Goal: Transaction & Acquisition: Subscribe to service/newsletter

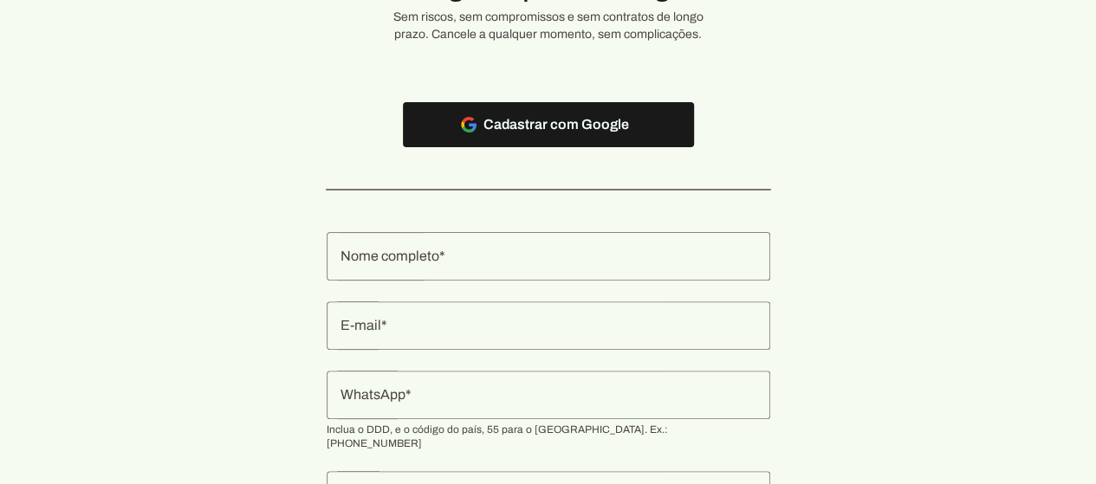
scroll to position [21, 0]
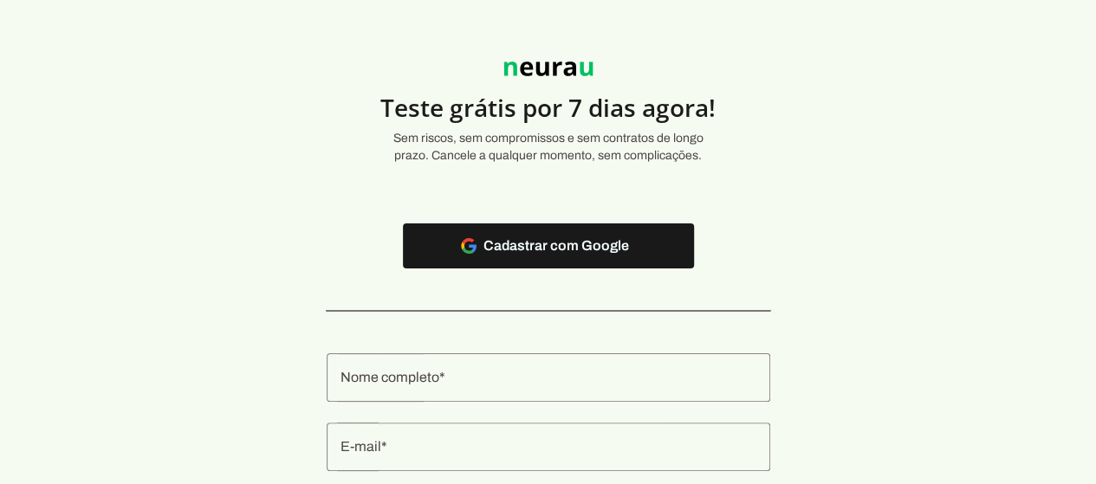
click at [539, 378] on input "Nome completo" at bounding box center [549, 377] width 416 height 21
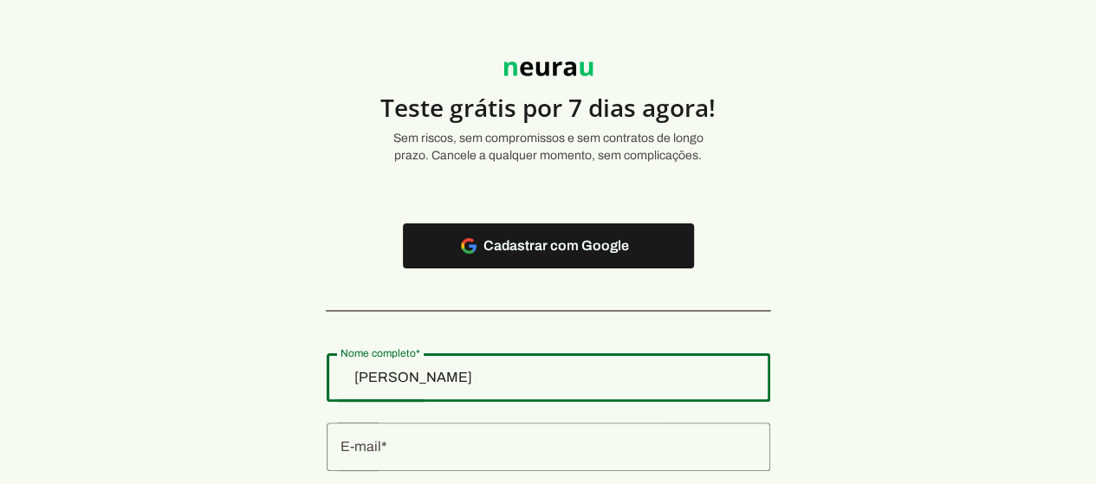
type input "[PERSON_NAME]"
type md-outlined-text-field "[PERSON_NAME]"
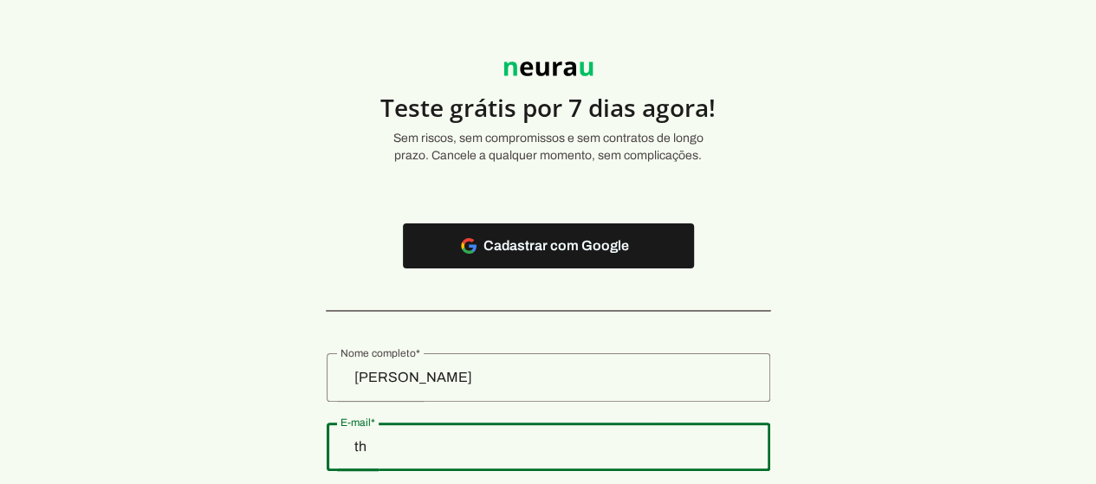
click at [443, 450] on input "th" at bounding box center [549, 447] width 416 height 21
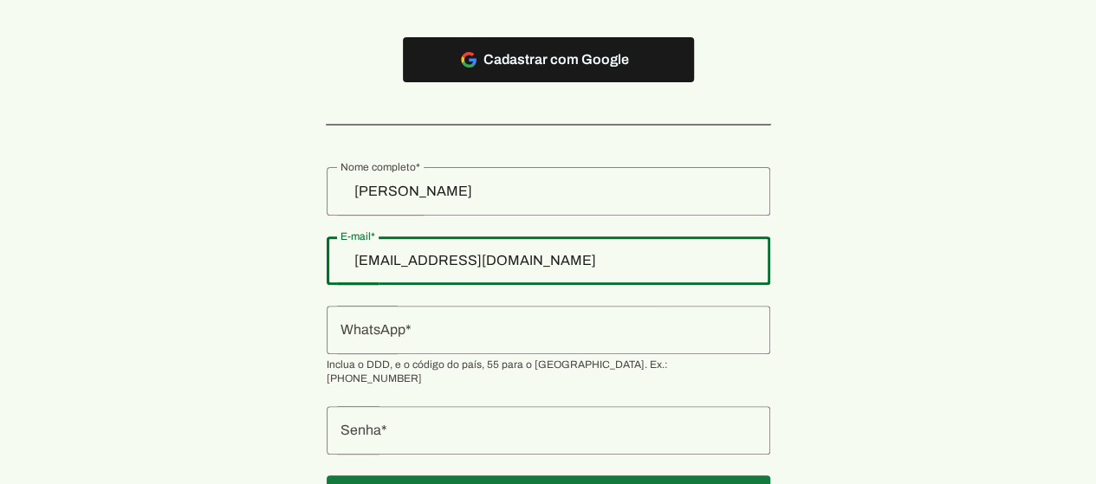
scroll to position [281, 0]
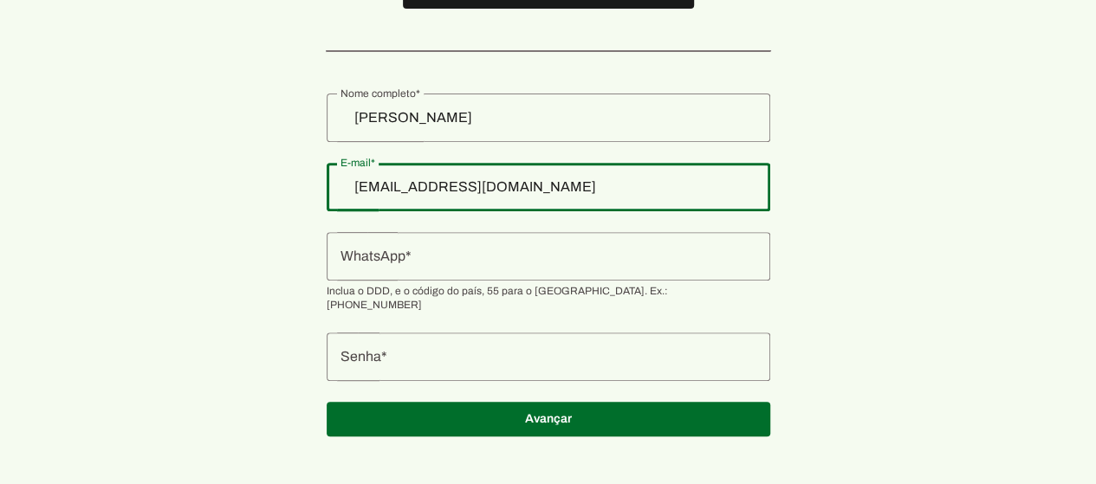
click at [553, 188] on input "[EMAIL_ADDRESS][DOMAIN_NAME]" at bounding box center [549, 187] width 416 height 21
type input "[EMAIL_ADDRESS][DOMAIN_NAME]"
type md-outlined-text-field "[EMAIL_ADDRESS][DOMAIN_NAME]"
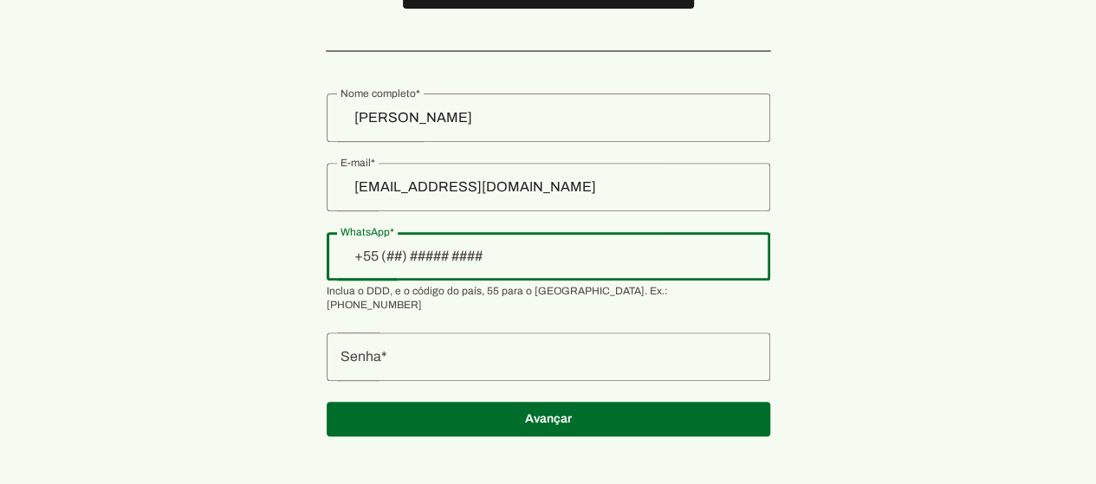
click at [498, 267] on div at bounding box center [549, 256] width 444 height 49
type input "+1(___)___-____"
type input "[PHONE_NUMBER]"
type md-outlined-text-field "[PHONE_NUMBER]"
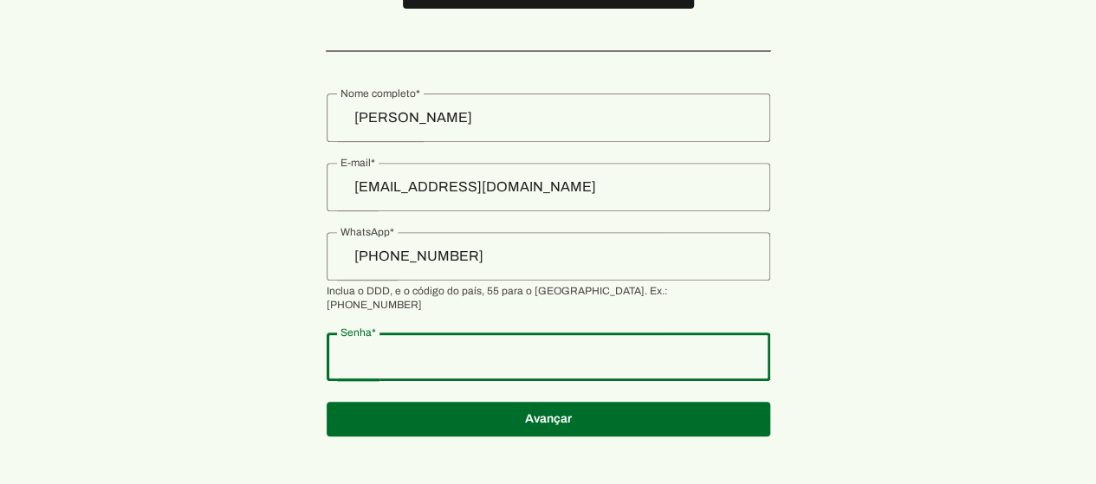
click at [562, 355] on div at bounding box center [549, 357] width 444 height 49
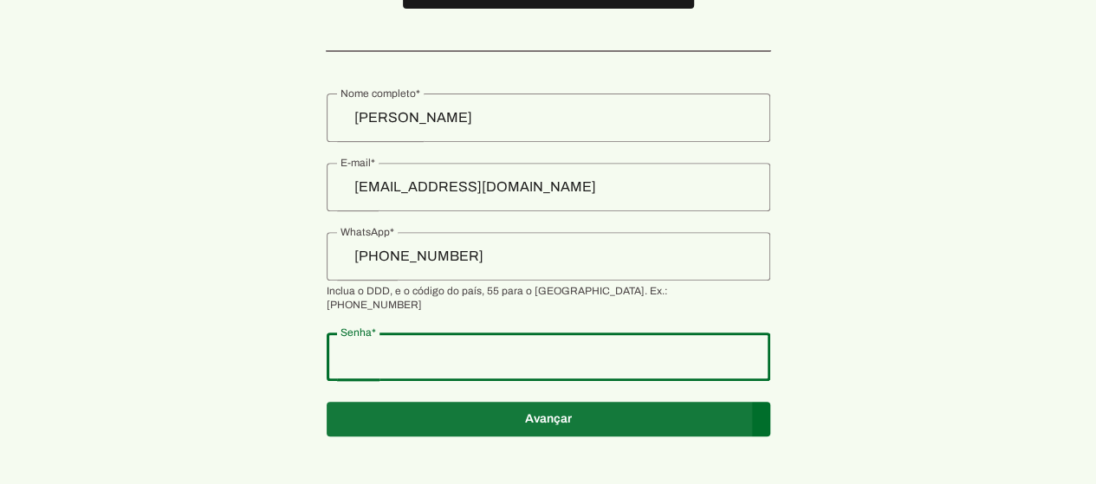
type md-outlined-text-field "Dell0925"
click at [540, 399] on span at bounding box center [549, 420] width 444 height 42
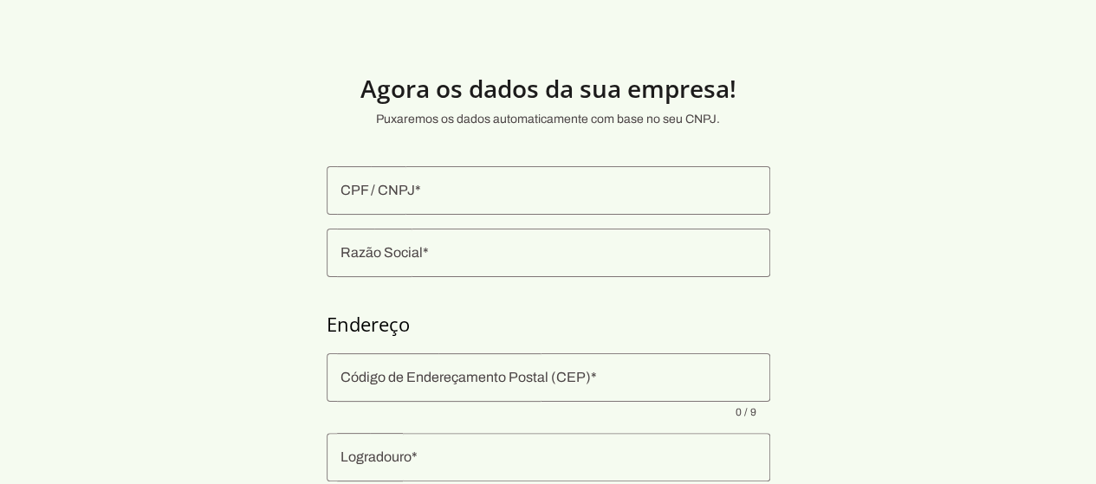
click at [452, 186] on input "CPF / CNPJ" at bounding box center [549, 190] width 416 height 21
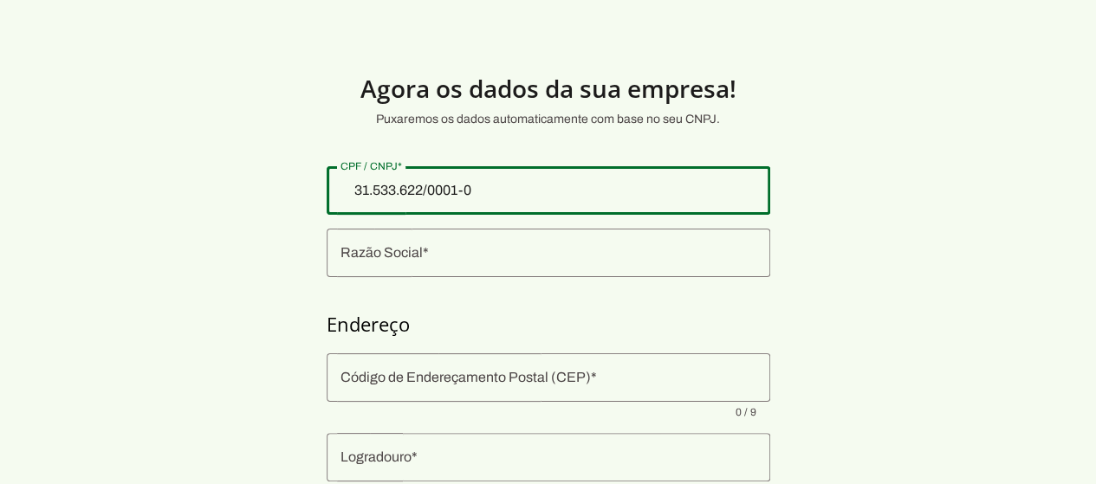
type input "31.533.622/0001-09"
type md-outlined-text-field "31.533.622/0001-09"
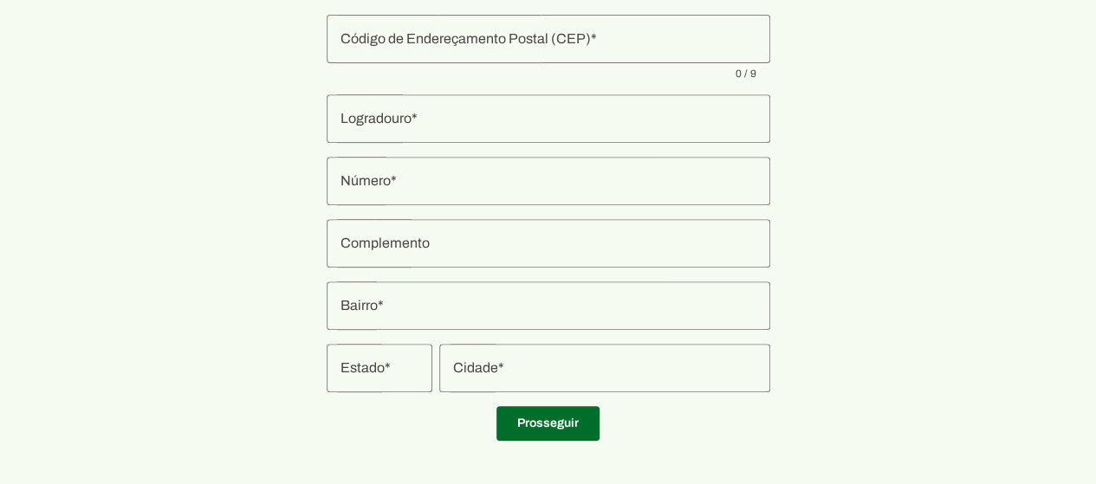
scroll to position [350, 0]
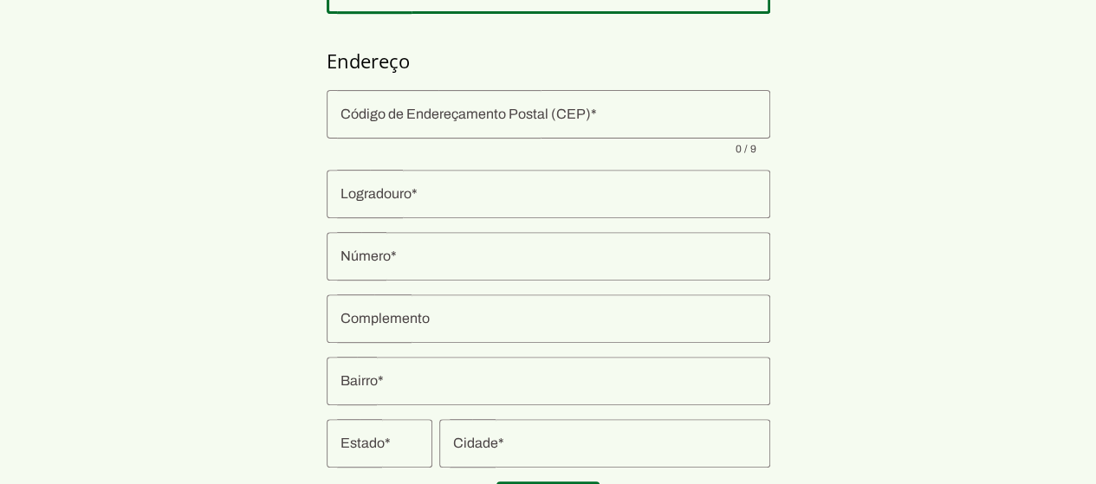
type input "CENTRAL SERV APOIO E SERVICOS ADMINISTRATIVOS LTDA"
type input "Rua [PERSON_NAME]"
type input "340"
type input "Tatuape"
type input "[GEOGRAPHIC_DATA]"
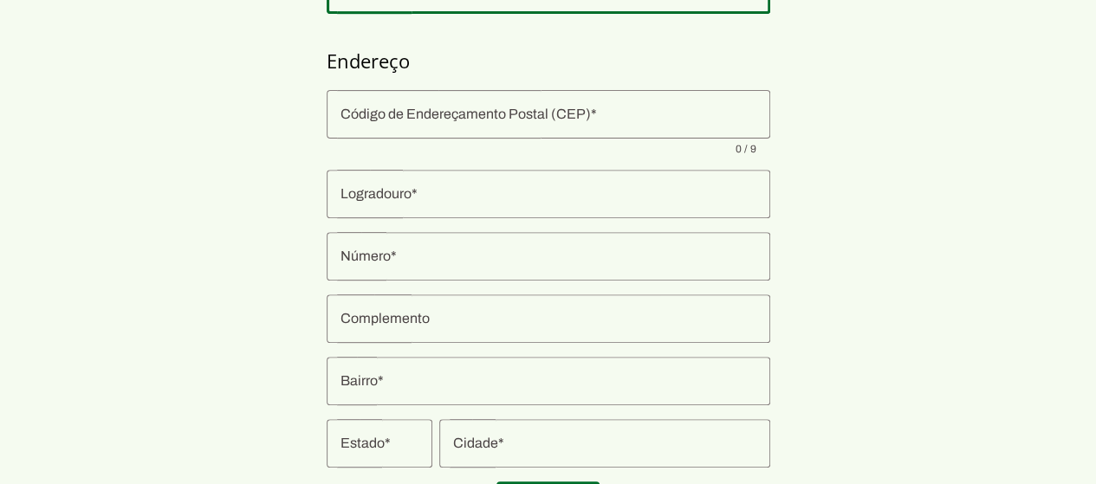
type input "SP"
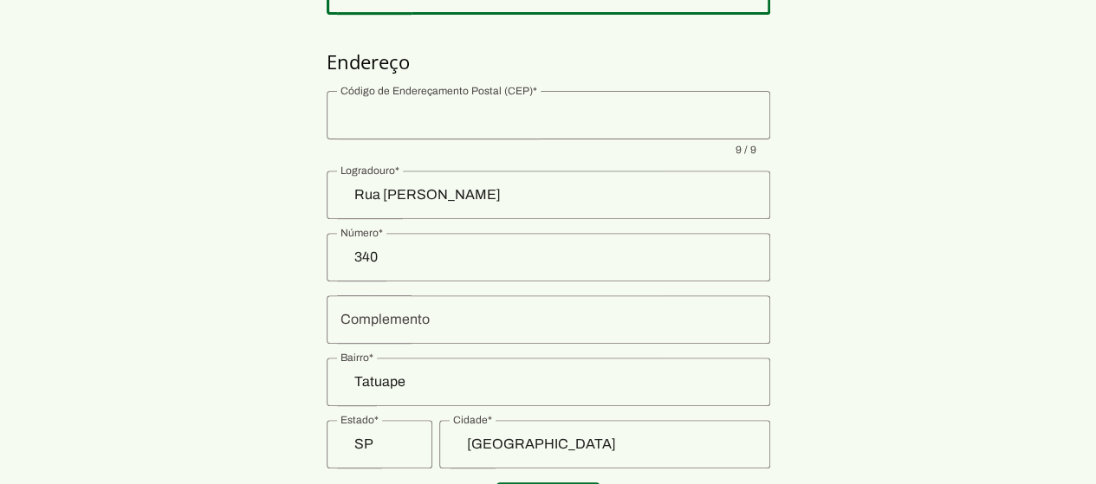
scroll to position [263, 0]
click at [484, 316] on input "Complemento" at bounding box center [549, 319] width 416 height 21
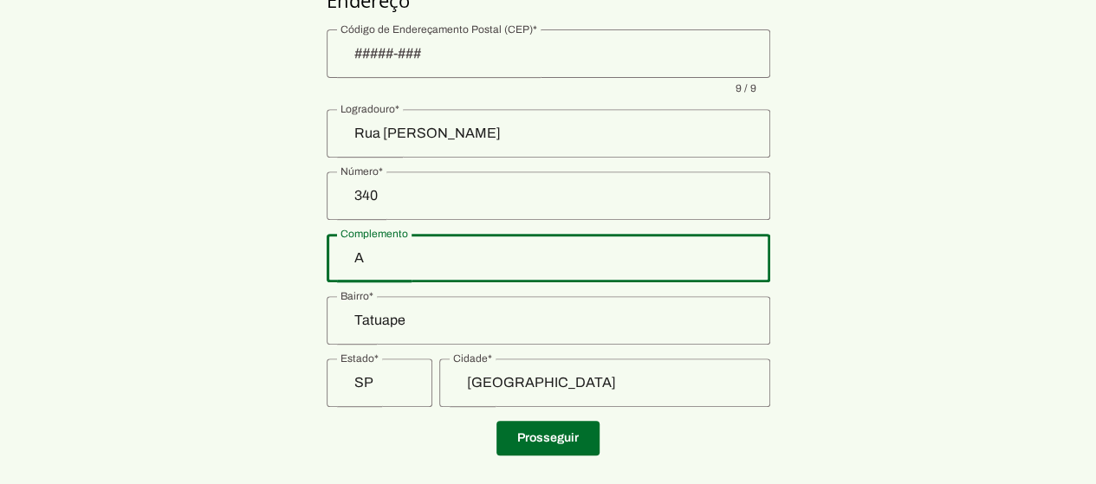
scroll to position [350, 0]
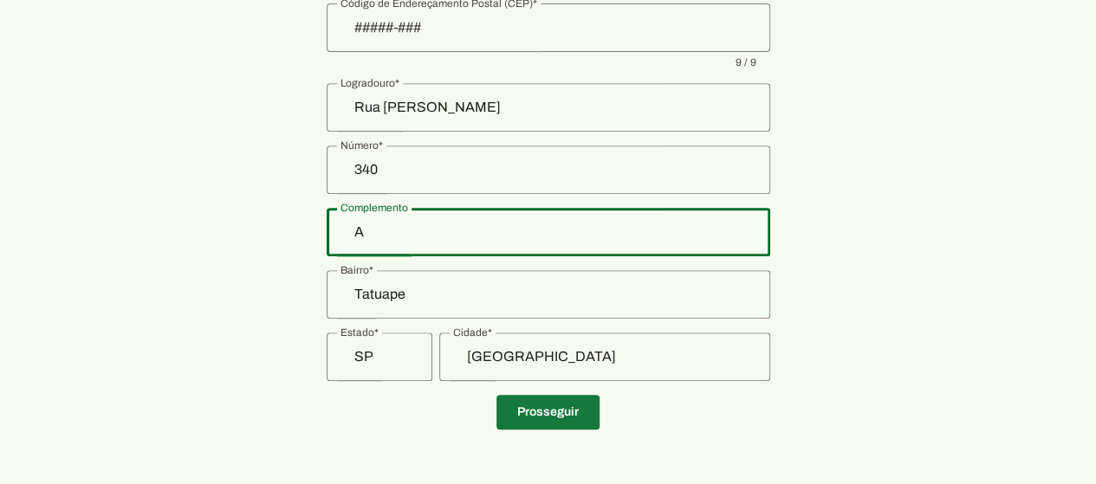
type input "A"
type md-outlined-text-field "A"
click at [549, 426] on span at bounding box center [548, 413] width 103 height 42
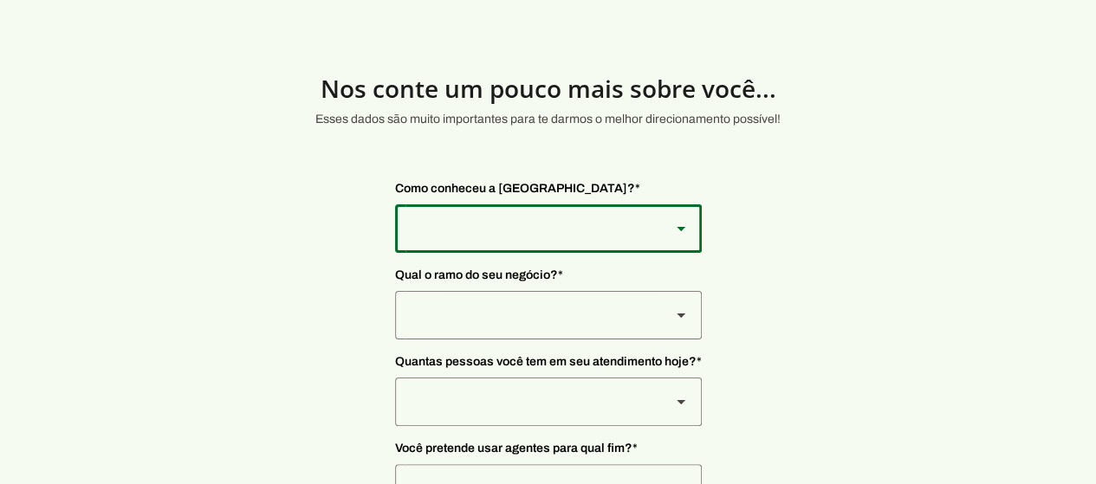
click at [620, 227] on div at bounding box center [526, 229] width 262 height 49
type md-outlined-select "SqiumnrPQyqUQpijGxgf"
click at [533, 321] on div at bounding box center [526, 315] width 262 height 49
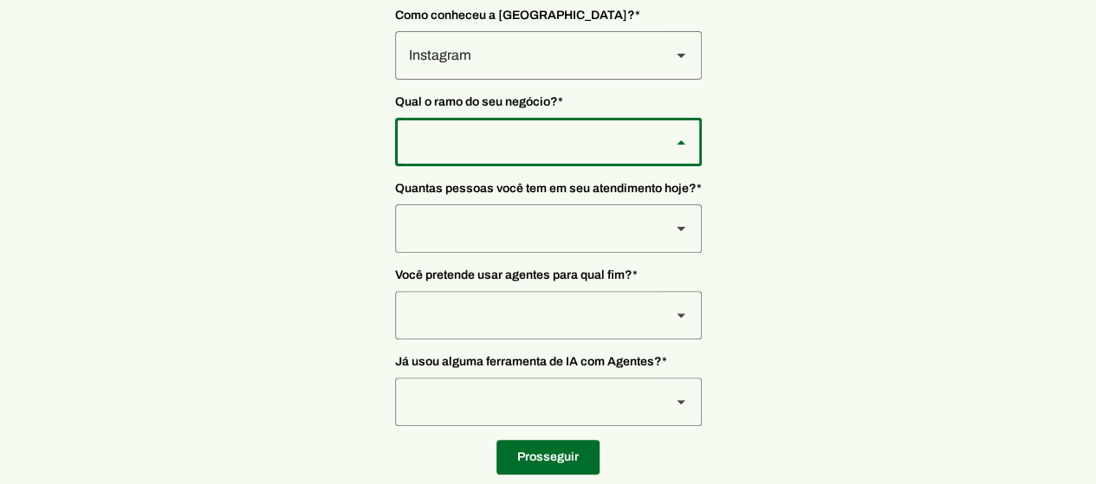
scroll to position [87, 0]
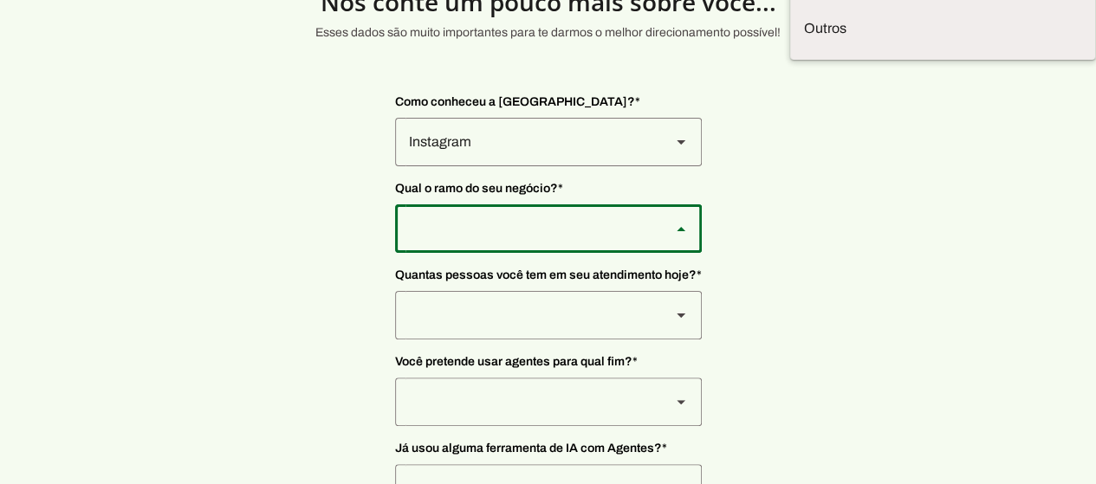
click at [0, 0] on slot "Prestadores de serviço" at bounding box center [0, 0] width 0 height 0
type md-outlined-select "L7c3Qm59DPDoD5qFBh3Y"
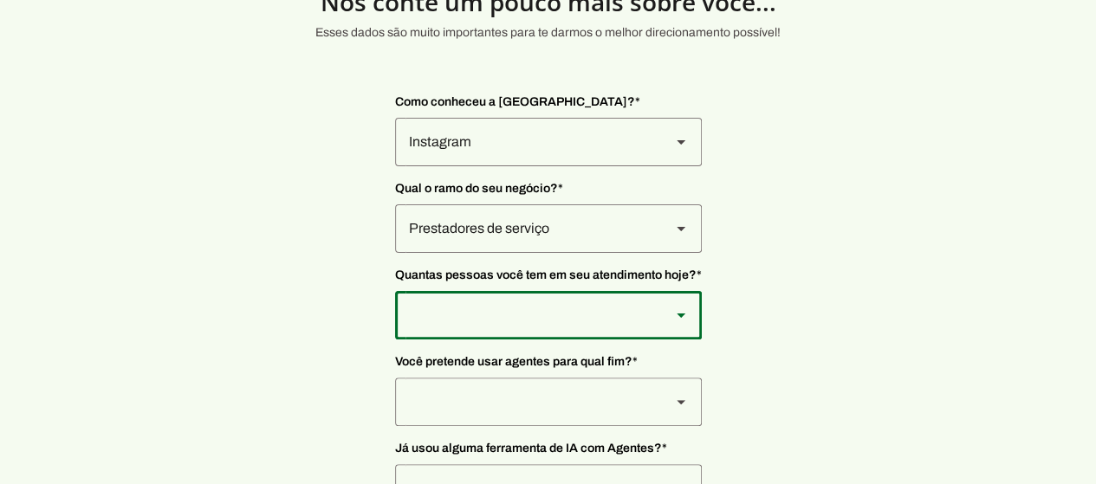
click at [531, 313] on div at bounding box center [526, 315] width 262 height 49
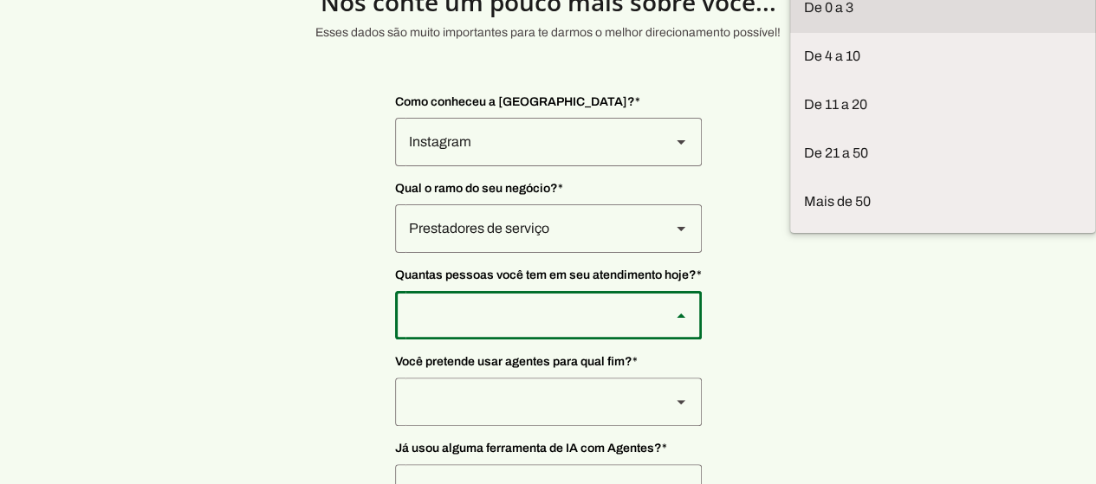
click at [804, 18] on slot at bounding box center [942, 7] width 277 height 21
type md-outlined-select "yHmeUixsC5IlBgFUkJwN"
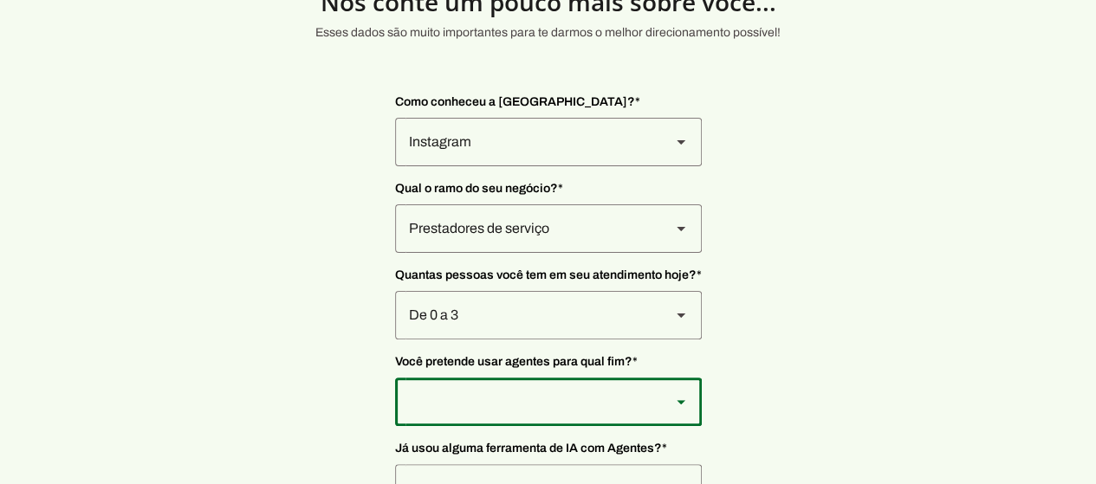
click at [594, 405] on div at bounding box center [526, 402] width 262 height 49
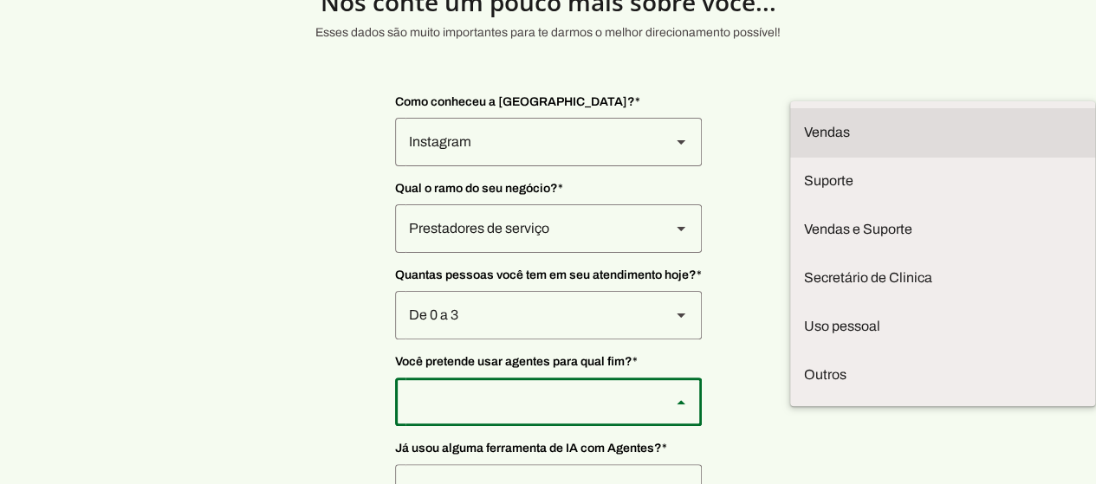
click at [804, 122] on slot at bounding box center [942, 132] width 277 height 21
type md-outlined-select "F7ie3OCOKWbmhu0VXrjC"
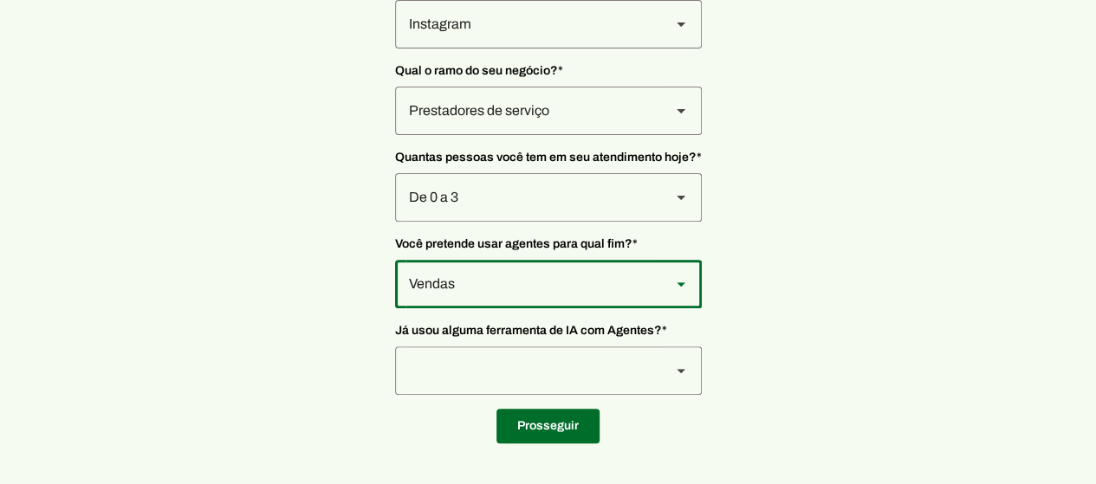
scroll to position [205, 0]
click at [615, 358] on div at bounding box center [526, 371] width 262 height 49
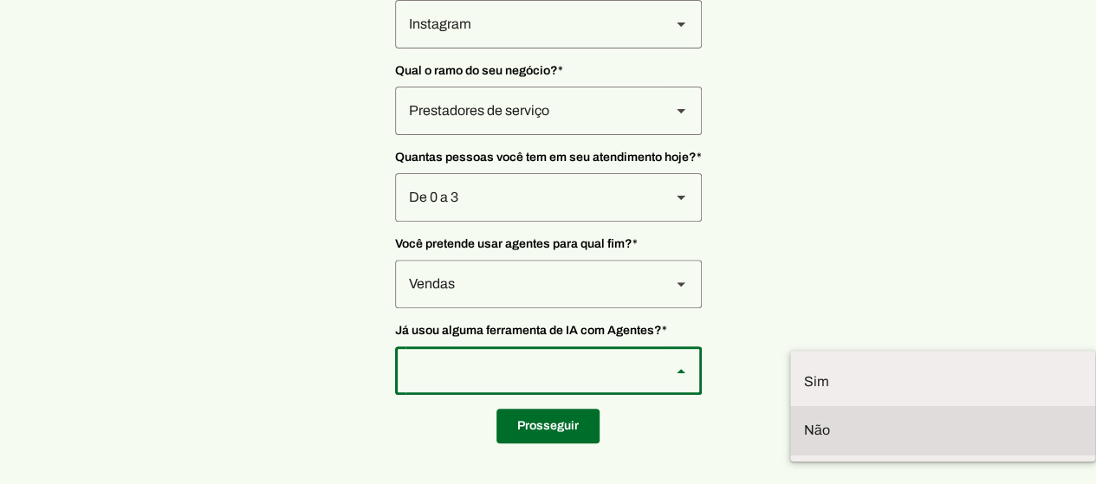
click at [804, 420] on slot at bounding box center [942, 430] width 277 height 21
type md-outlined-select "YJTivUP5LYteilvK0BaA"
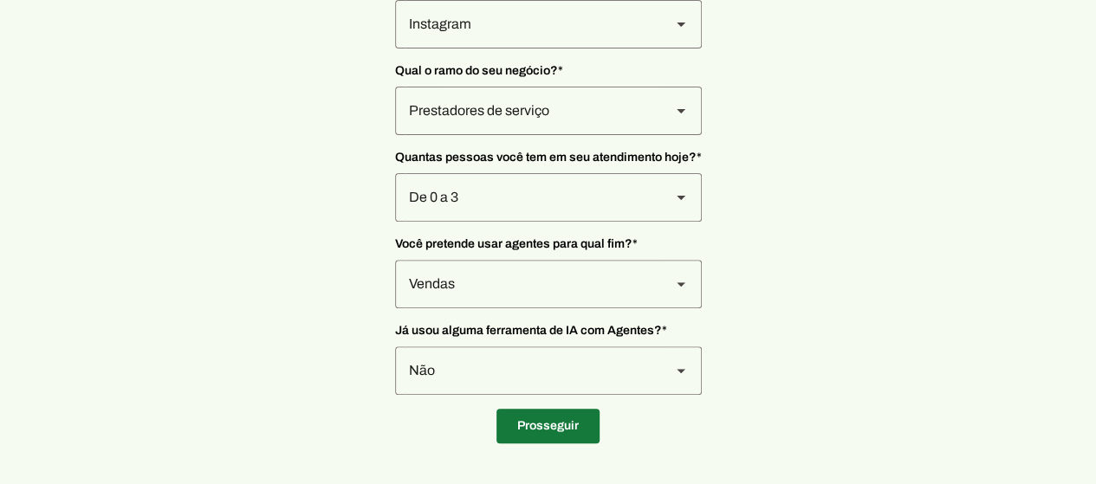
click at [559, 427] on span at bounding box center [548, 427] width 103 height 42
type input "Rua [PERSON_NAME]"
type input "340"
type input "A"
type input "Tatuape"
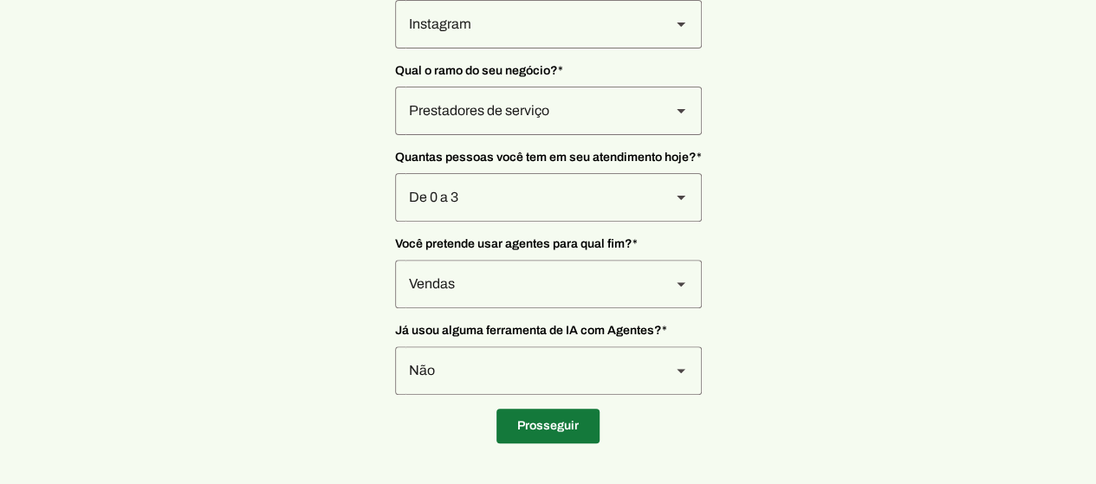
type input "[GEOGRAPHIC_DATA]"
type input "SP"
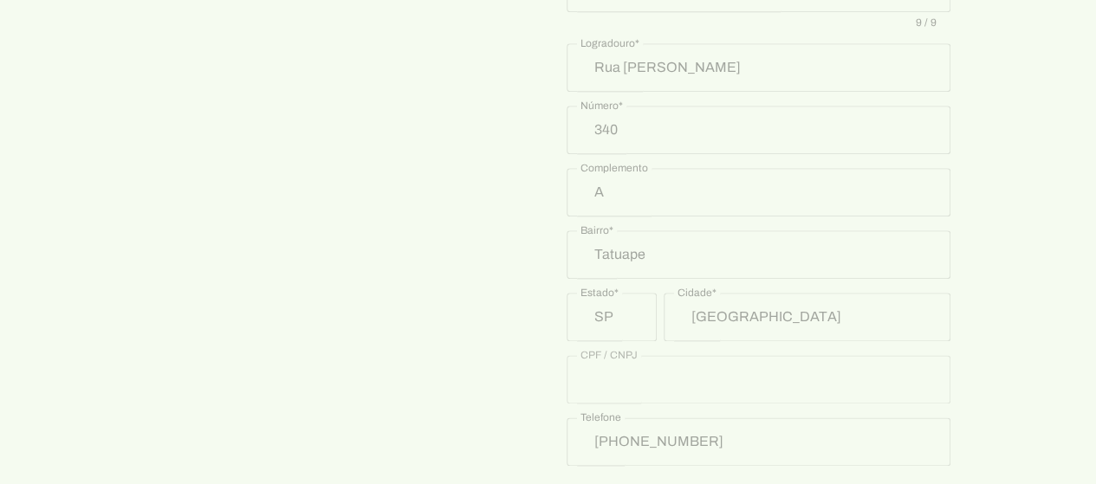
scroll to position [1021, 0]
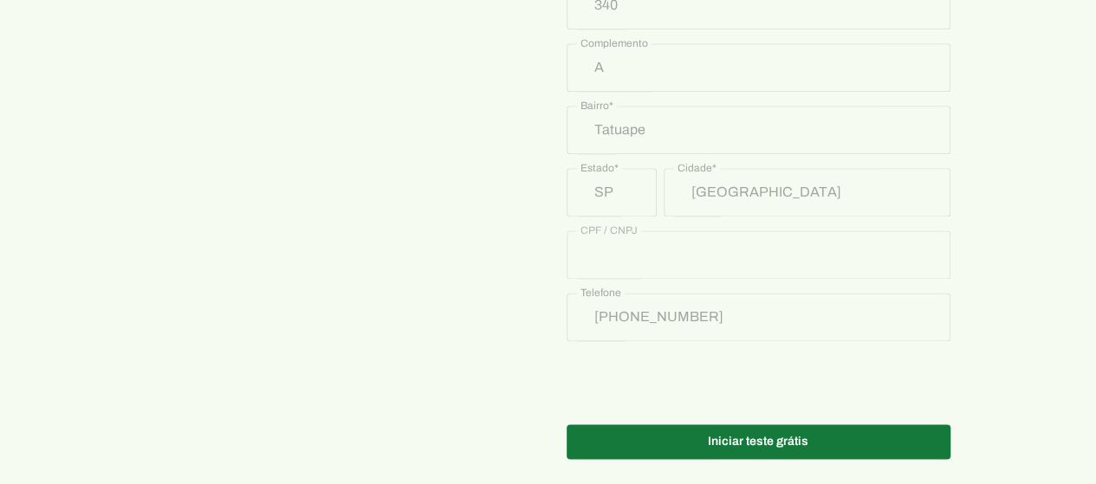
click at [763, 429] on span at bounding box center [759, 442] width 384 height 42
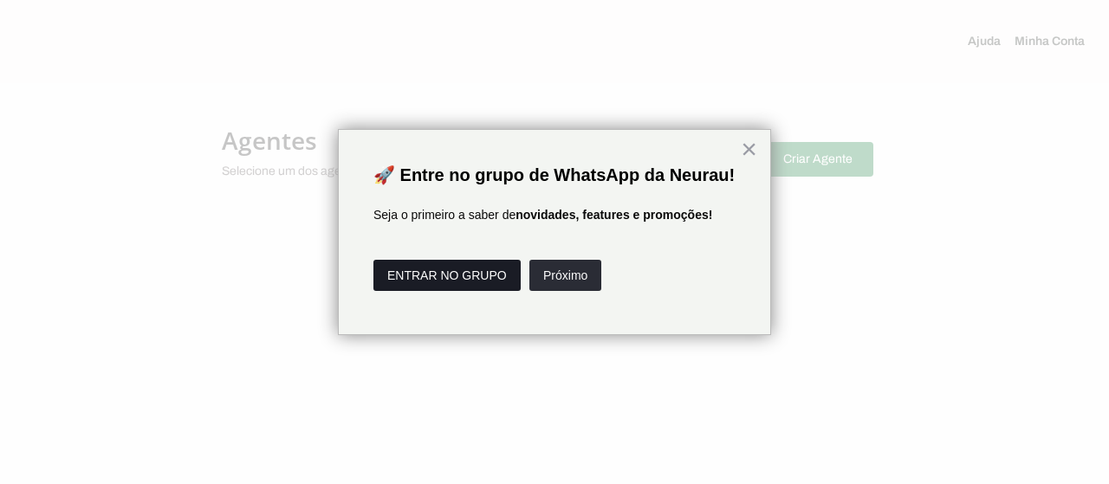
click at [491, 291] on button "ENTRAR NO GRUPO" at bounding box center [446, 275] width 147 height 31
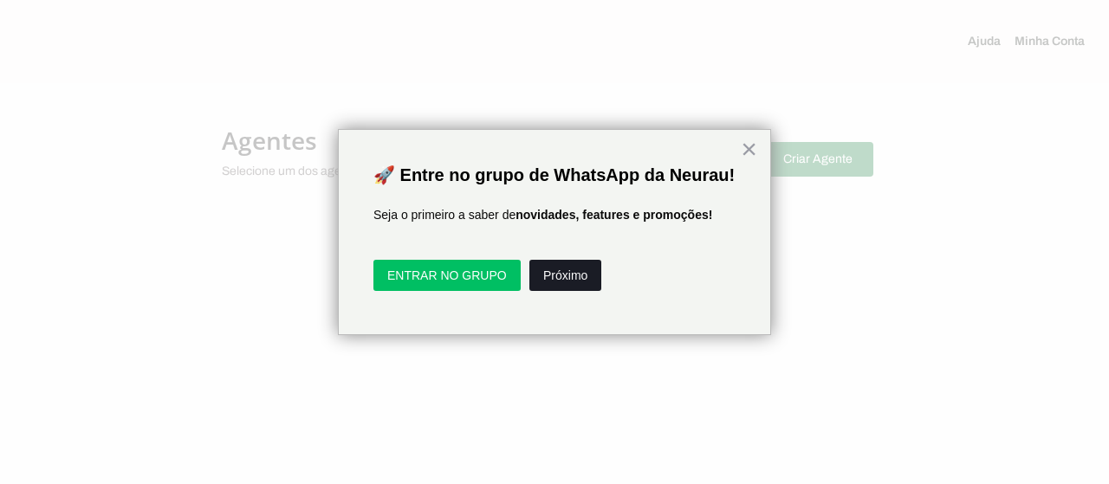
click at [566, 291] on button "Próximo" at bounding box center [565, 275] width 72 height 31
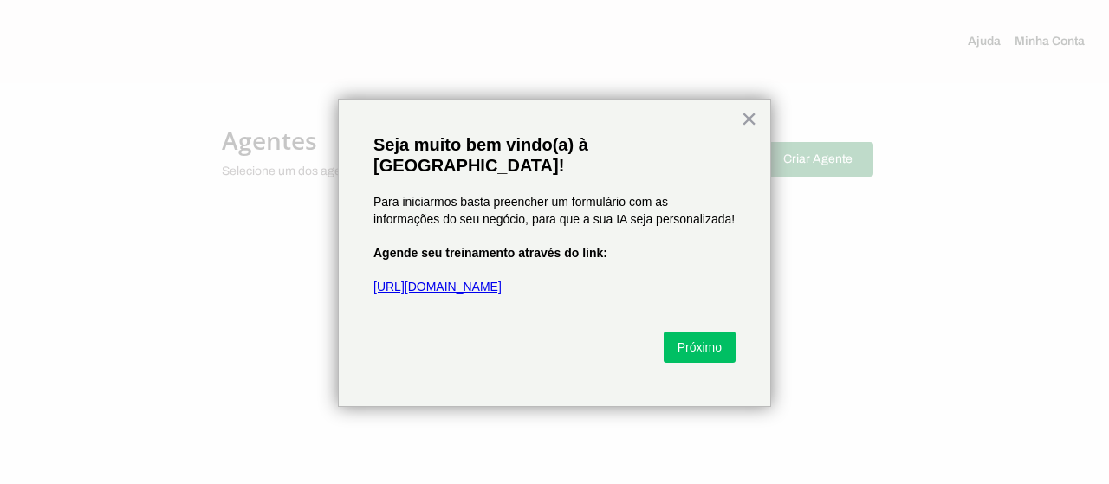
click at [393, 280] on link "[URL][DOMAIN_NAME]" at bounding box center [437, 287] width 128 height 14
click at [752, 108] on button "×" at bounding box center [749, 119] width 16 height 28
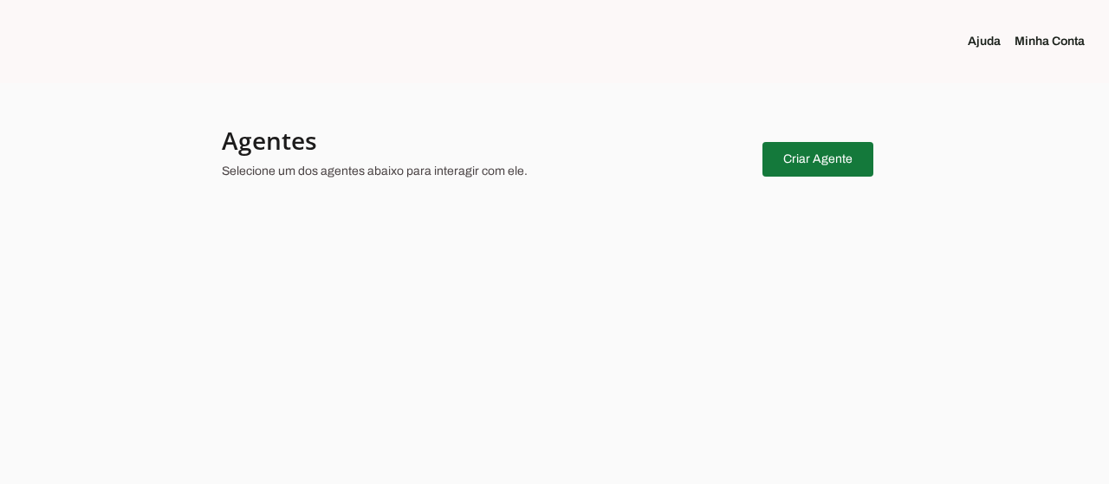
click at [812, 153] on span at bounding box center [818, 160] width 111 height 42
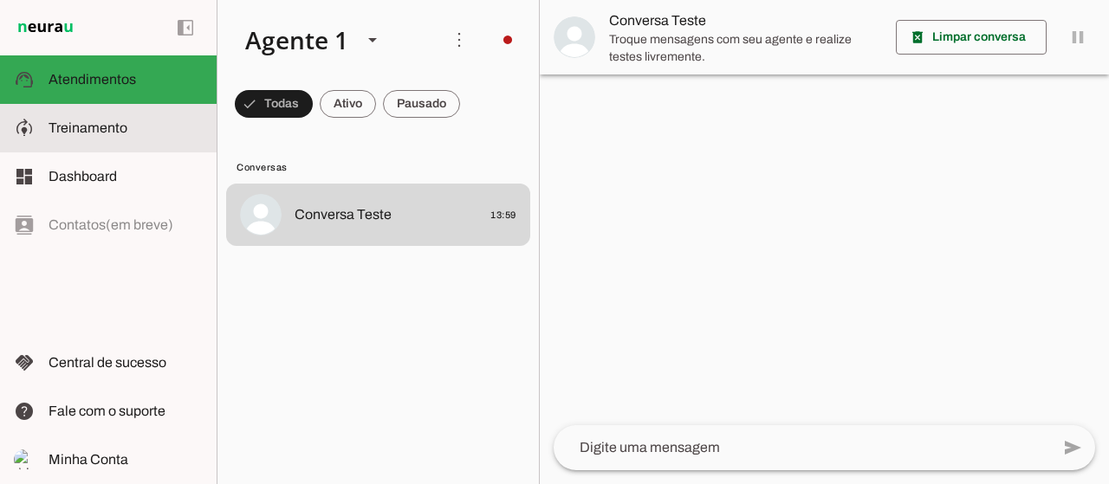
click at [95, 122] on span "Treinamento" at bounding box center [88, 127] width 79 height 15
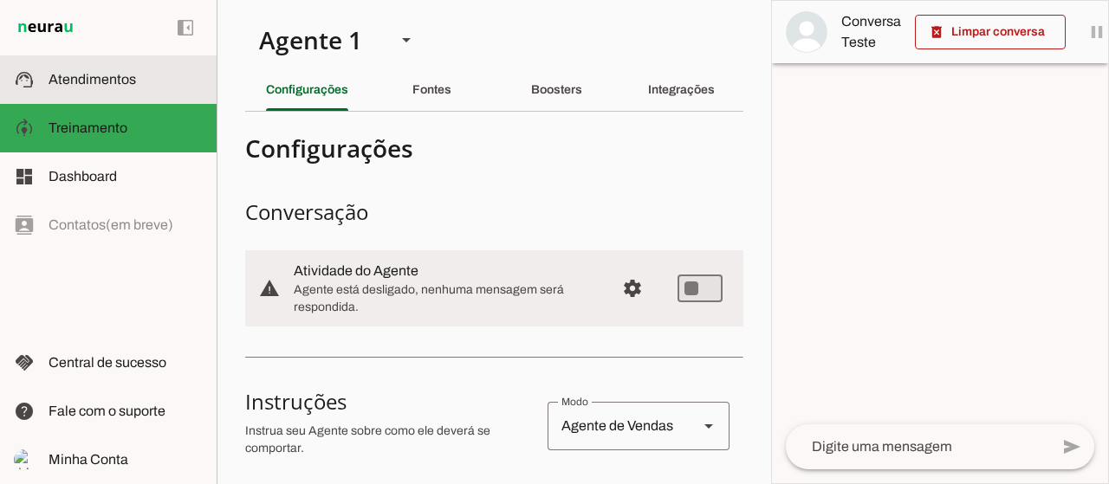
click at [90, 85] on span "Atendimentos" at bounding box center [93, 79] width 88 height 15
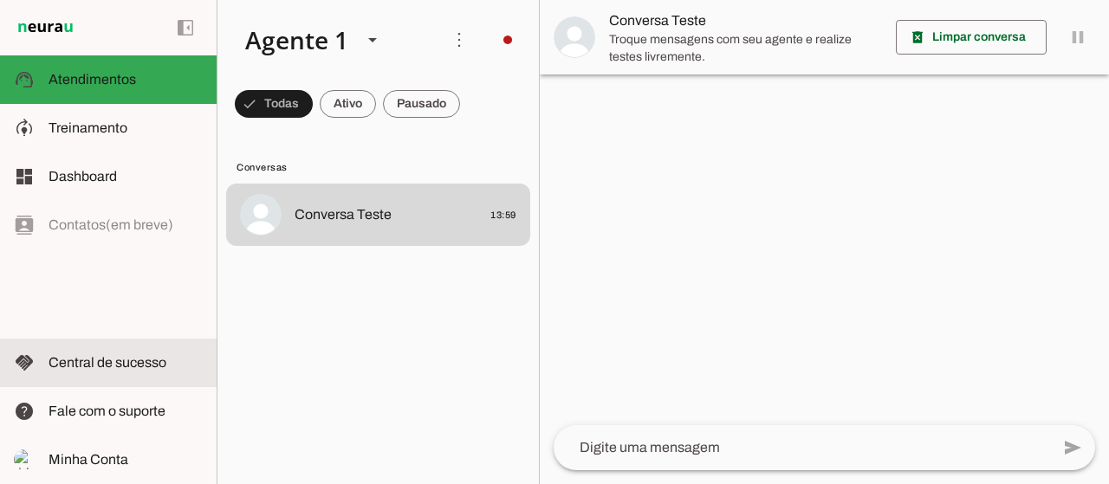
click at [143, 360] on span "Central de sucesso" at bounding box center [108, 362] width 118 height 15
